Goal: Task Accomplishment & Management: Use online tool/utility

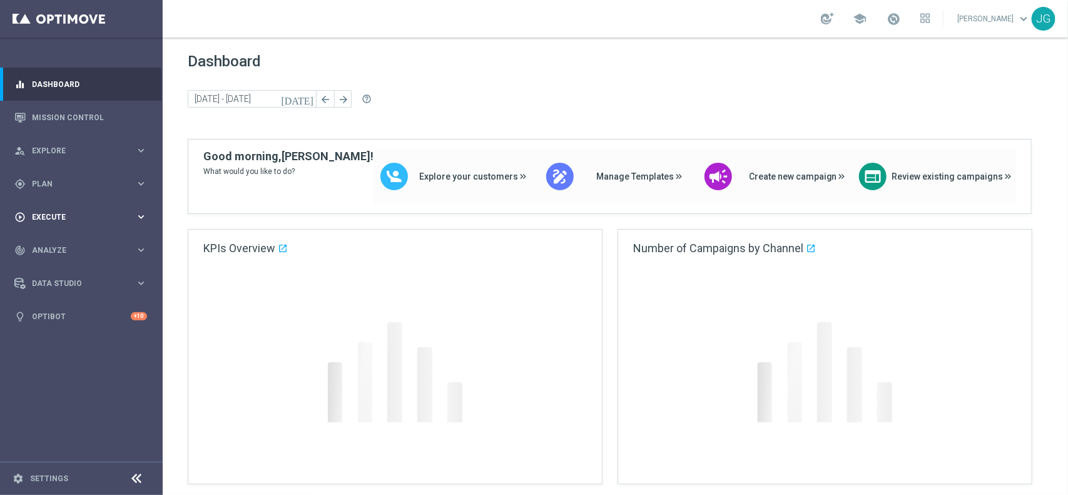
click at [89, 208] on div "play_circle_outline Execute keyboard_arrow_right" at bounding box center [80, 216] width 161 height 33
click at [89, 176] on div "gps_fixed Plan keyboard_arrow_right" at bounding box center [80, 183] width 161 height 33
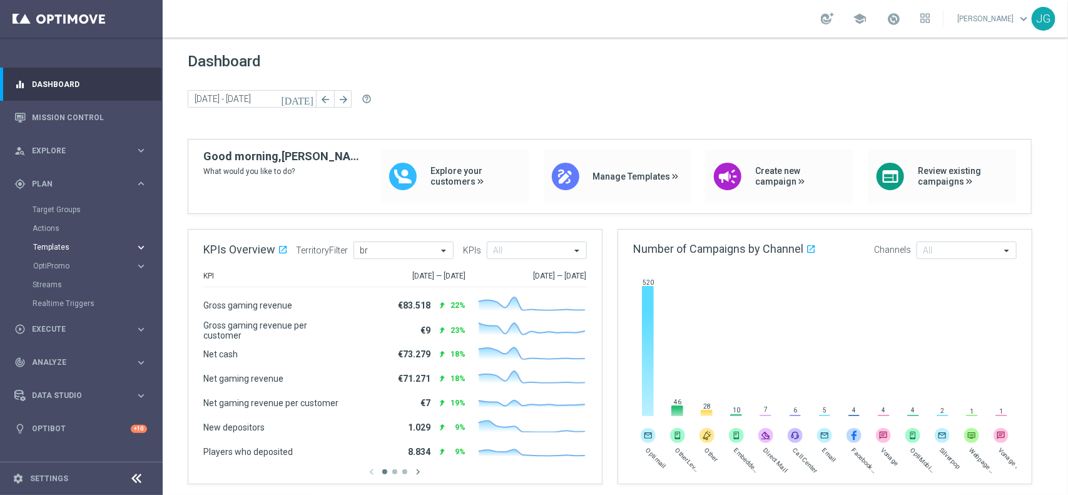
click at [61, 245] on span "Templates" at bounding box center [77, 247] width 89 height 8
click at [63, 266] on link "Optimail" at bounding box center [84, 266] width 91 height 10
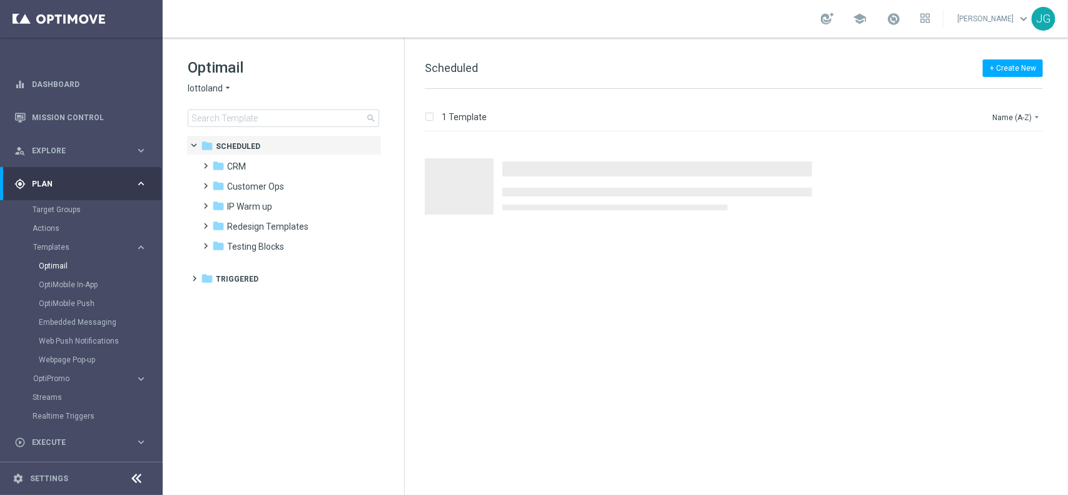
click at [217, 91] on span "lottoland" at bounding box center [205, 89] width 35 height 12
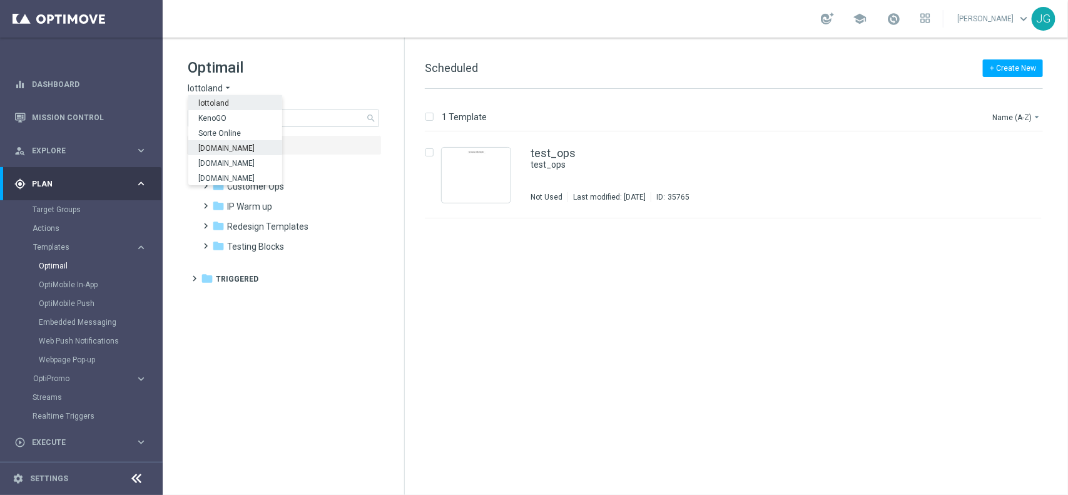
click at [0, 0] on span "[DOMAIN_NAME]" at bounding box center [0, 0] width 0 height 0
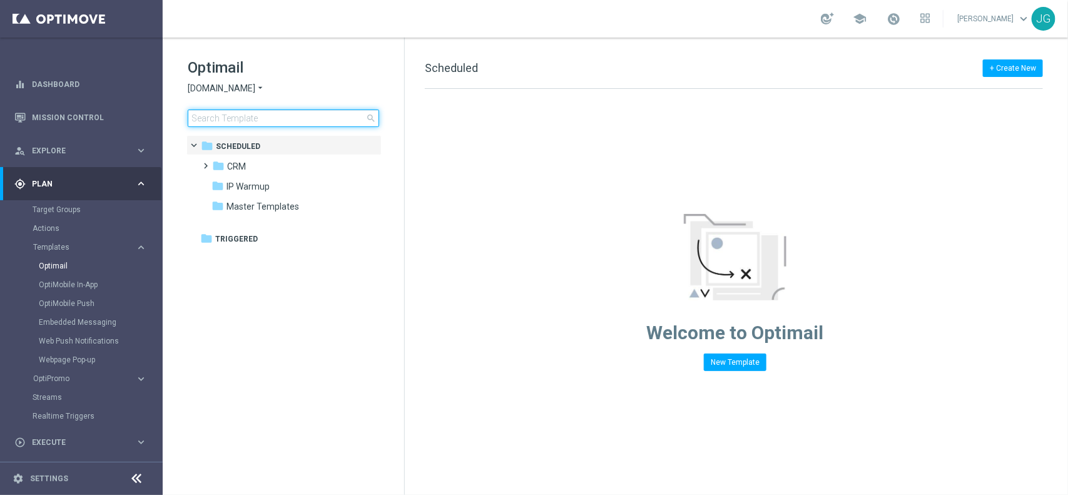
click at [249, 113] on input at bounding box center [283, 118] width 191 height 18
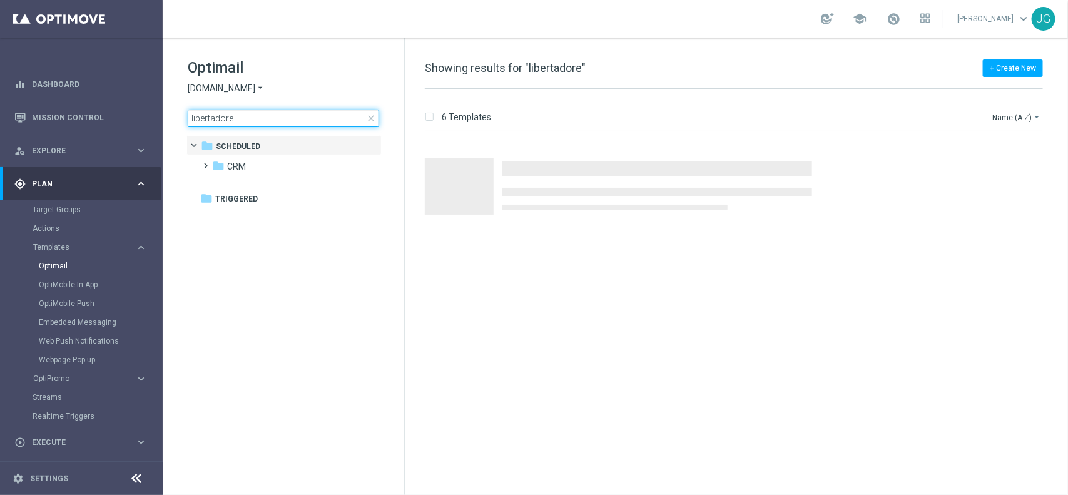
type input "libertadores"
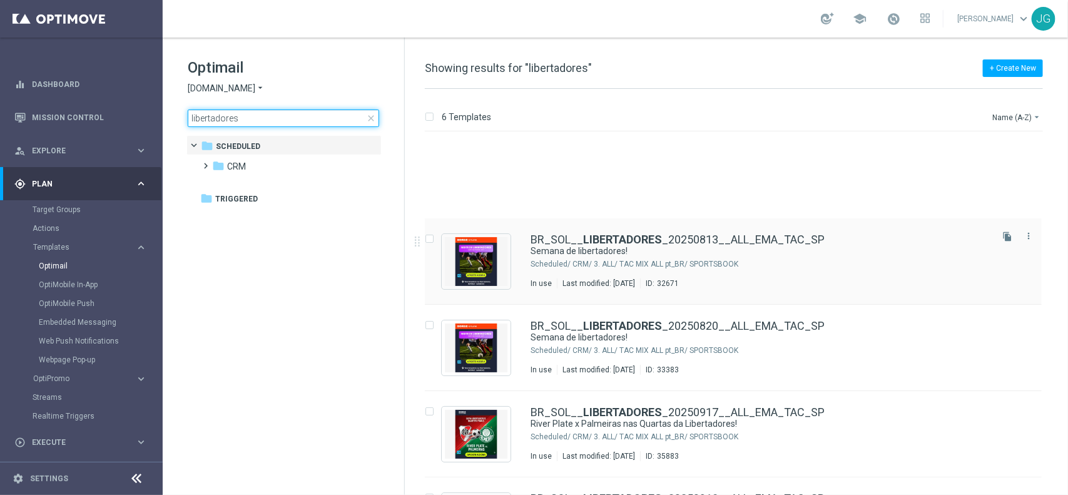
scroll to position [155, 0]
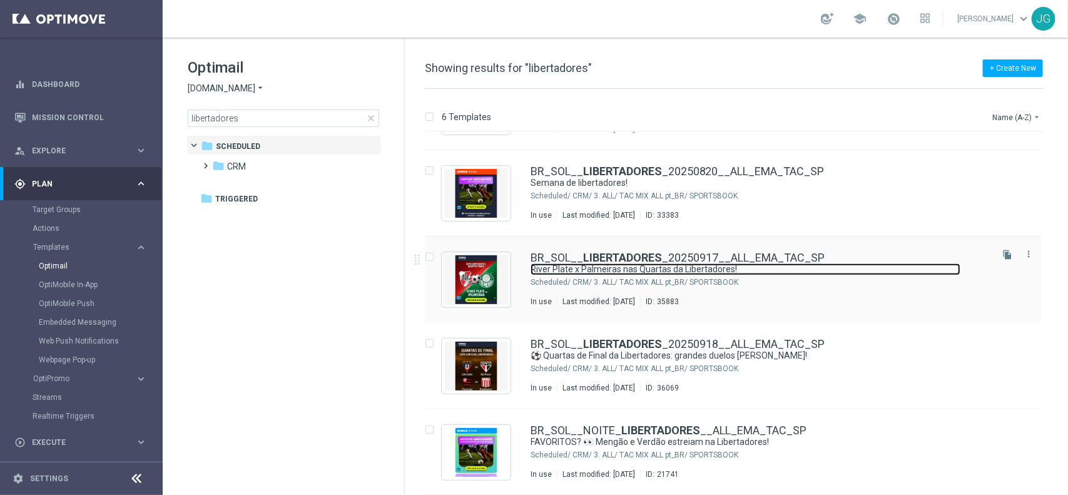
click at [672, 271] on link "River Plate x Palmeiras nas Quartas da Libertadores!" at bounding box center [745, 269] width 430 height 12
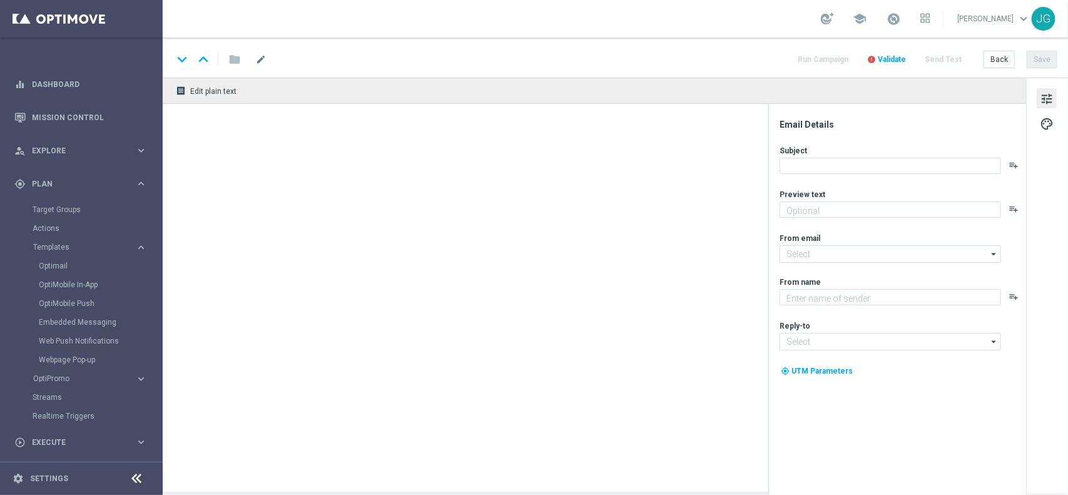
type textarea "A Batalha Começou, [%FIRST_NAME%]!"
type input "[EMAIL_ADDRESS][DOMAIN_NAME]"
type textarea "Sorte Online [PERSON_NAME]"
type input "[EMAIL_ADDRESS][DOMAIN_NAME]"
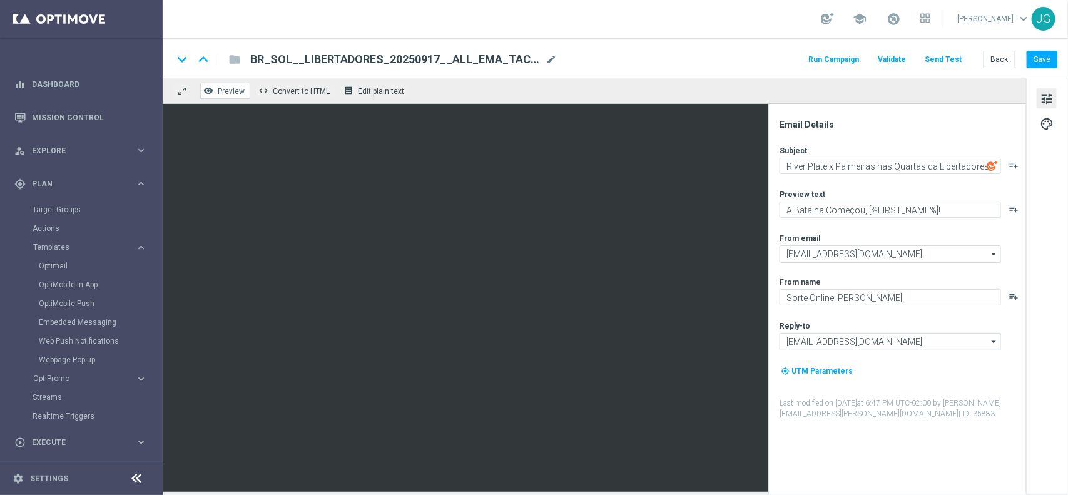
click at [233, 93] on span "Preview" at bounding box center [231, 91] width 27 height 9
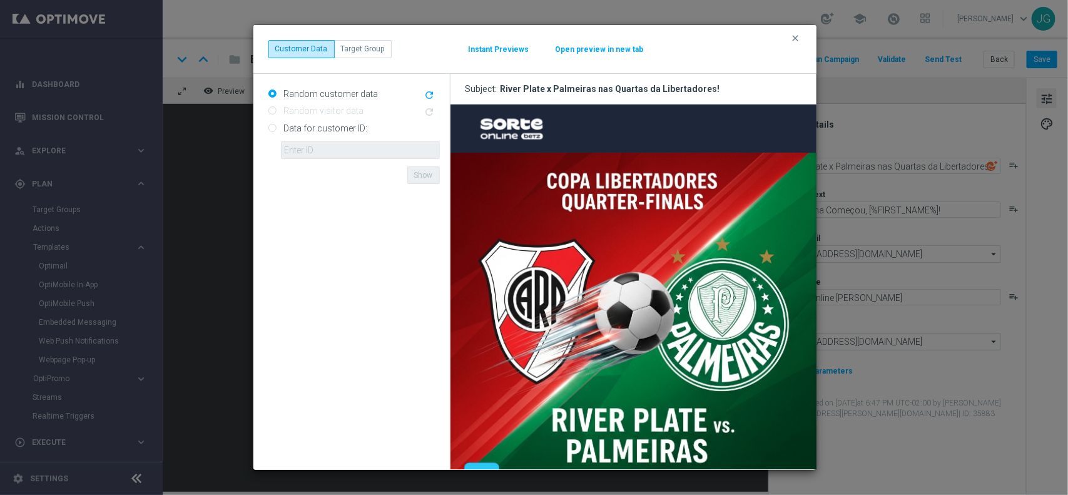
click at [594, 50] on button "Open preview in new tab" at bounding box center [599, 49] width 89 height 10
click at [793, 39] on icon "clear" at bounding box center [796, 38] width 10 height 10
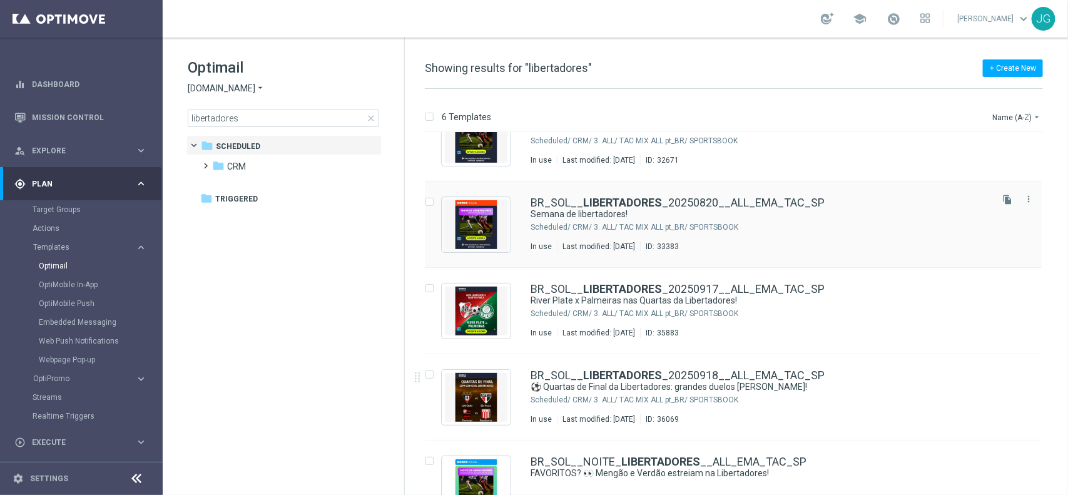
scroll to position [155, 0]
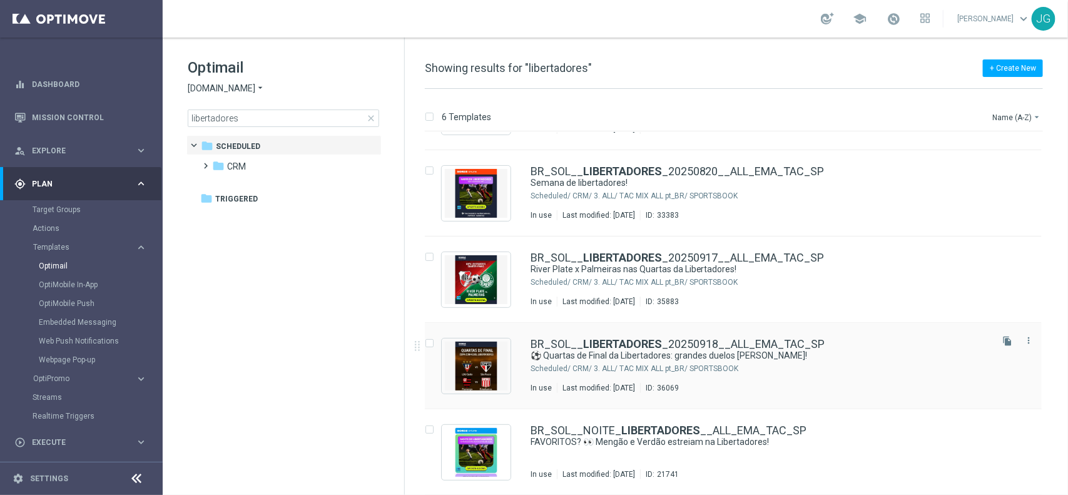
click at [597, 374] on div "BR_SOL__ LIBERTADORES _20250918__ALL_EMA_TAC_SP ⚽ Quartas de Final da Libertado…" at bounding box center [759, 365] width 459 height 54
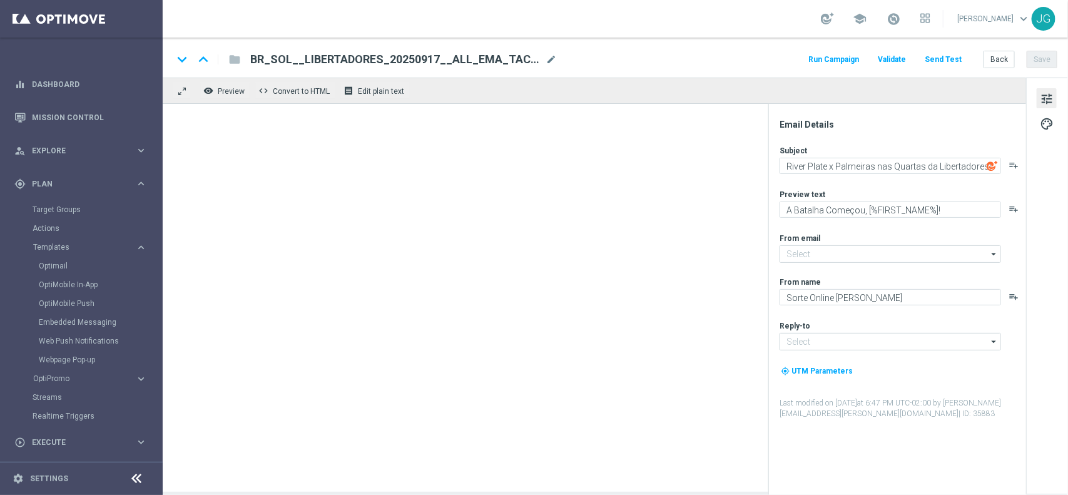
type input "[EMAIL_ADDRESS][DOMAIN_NAME]"
type textarea "⚽ Quartas de Final da Libertadores: grandes duelos [PERSON_NAME]!"
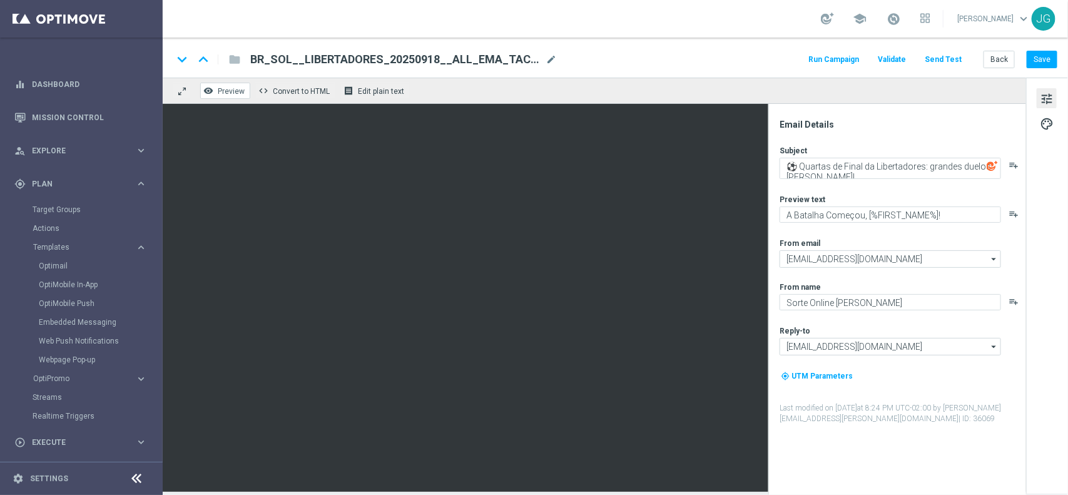
click at [221, 88] on span "Preview" at bounding box center [231, 91] width 27 height 9
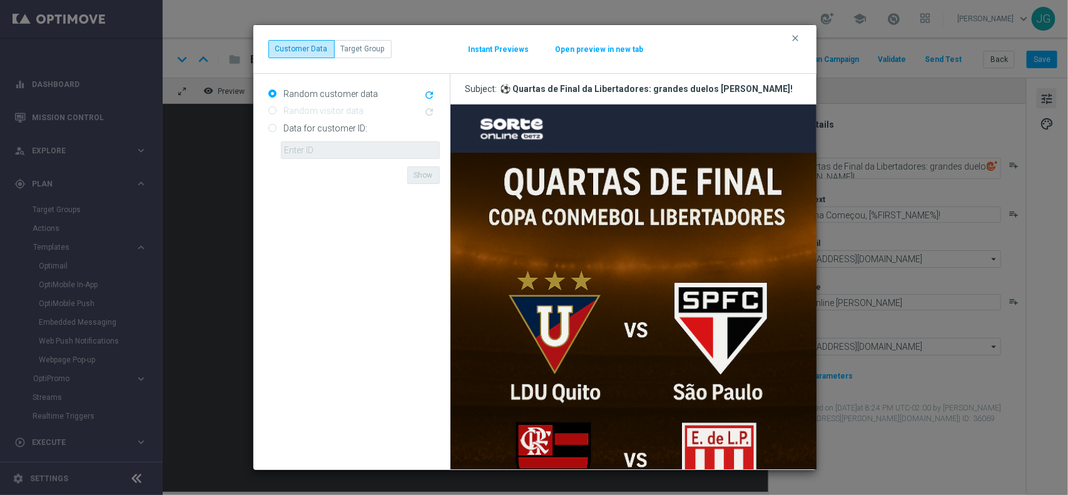
click at [602, 48] on button "Open preview in new tab" at bounding box center [599, 49] width 89 height 10
